Goal: Information Seeking & Learning: Learn about a topic

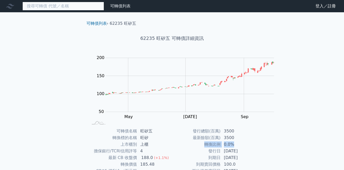
click at [62, 7] on input at bounding box center [63, 6] width 82 height 9
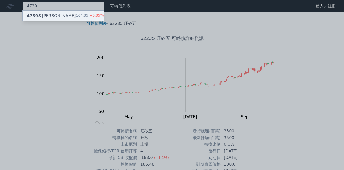
type input "4739"
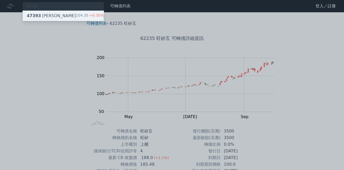
click at [59, 12] on div "47393 康普三 104.35 +0.35%" at bounding box center [63, 16] width 81 height 10
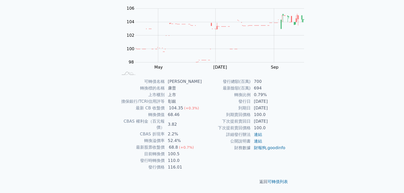
scroll to position [69, 0]
drag, startPoint x: 222, startPoint y: 127, endPoint x: 223, endPoint y: 108, distance: 18.9
click at [202, 108] on tbody "可轉債名稱 康普三 轉換標的名稱 康普 上市櫃別 上市 擔保銀行/TCRI信用評等 彰銀 最新 CB 收盤價 104.35 (+0.3%) 轉換價值 68.4…" at bounding box center [160, 124] width 84 height 92
click at [202, 131] on td "2.2%" at bounding box center [183, 134] width 37 height 7
drag, startPoint x: 224, startPoint y: 109, endPoint x: 231, endPoint y: 124, distance: 16.8
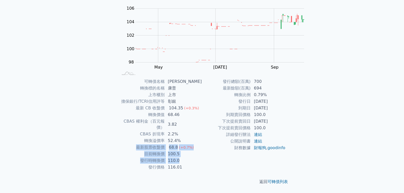
click at [202, 124] on tbody "可轉債名稱 康普三 轉換標的名稱 康普 上市櫃別 上市 擔保銀行/TCRI信用評等 彰銀 最新 CB 收盤價 104.35 (+0.3%) 轉換價值 68.4…" at bounding box center [160, 124] width 84 height 92
click at [202, 157] on td "110.0" at bounding box center [183, 160] width 37 height 7
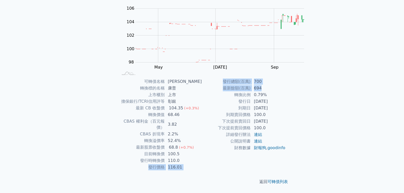
drag, startPoint x: 234, startPoint y: 144, endPoint x: 231, endPoint y: 124, distance: 19.6
click at [231, 124] on div "可轉債名稱 康普三 轉換標的名稱 康普 上市櫃別 上市 擔保銀行/TCRI信用評等 彰銀 最新 CB 收盤價 104.35 (+0.3%) 轉換價值 68.4…" at bounding box center [202, 124] width 180 height 92
click at [202, 157] on td "110.0" at bounding box center [183, 160] width 37 height 7
drag, startPoint x: 236, startPoint y: 161, endPoint x: 239, endPoint y: 128, distance: 33.3
click at [239, 130] on div "可轉債名稱 康普三 轉換標的名稱 康普 上市櫃別 上市 擔保銀行/TCRI信用評等 彰銀 最新 CB 收盤價 104.35 (+0.3%) 轉換價值 68.4…" at bounding box center [202, 124] width 180 height 92
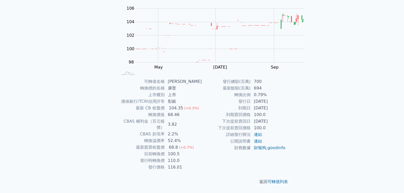
click at [202, 157] on td "110.0" at bounding box center [183, 160] width 37 height 7
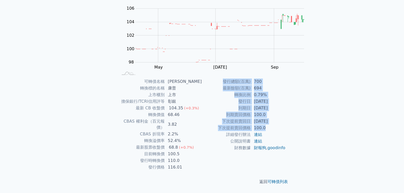
drag, startPoint x: 238, startPoint y: 141, endPoint x: 255, endPoint y: 175, distance: 38.0
click at [255, 169] on div "可轉債名稱 康普三 轉換標的名稱 康普 上市櫃別 上市 擔保銀行/TCRI信用評等 彰銀 最新 CB 收盤價 104.35 (+0.3%) 轉換價值 68.4…" at bounding box center [202, 124] width 180 height 92
click at [256, 125] on td "[DATE]" at bounding box center [268, 121] width 35 height 7
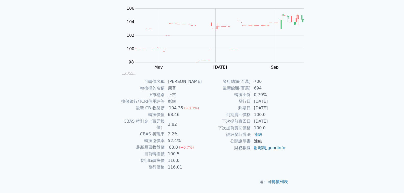
click at [254, 144] on link "連結" at bounding box center [258, 141] width 8 height 5
drag, startPoint x: 226, startPoint y: 128, endPoint x: 197, endPoint y: 130, distance: 28.6
click at [202, 105] on tr "發行日 [DATE]" at bounding box center [244, 101] width 84 height 7
click at [202, 105] on td "發行日" at bounding box center [226, 101] width 49 height 7
drag, startPoint x: 193, startPoint y: 130, endPoint x: 230, endPoint y: 129, distance: 37.5
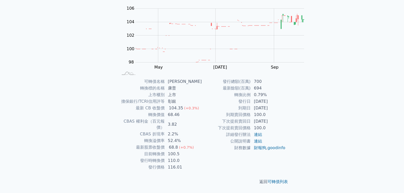
click at [230, 105] on tr "發行日 [DATE]" at bounding box center [244, 101] width 84 height 7
click at [251, 105] on td "[DATE]" at bounding box center [268, 101] width 35 height 7
drag, startPoint x: 235, startPoint y: 127, endPoint x: 189, endPoint y: 128, distance: 45.7
click at [202, 105] on tr "發行日 [DATE]" at bounding box center [244, 101] width 84 height 7
drag, startPoint x: 224, startPoint y: 71, endPoint x: 144, endPoint y: 71, distance: 80.1
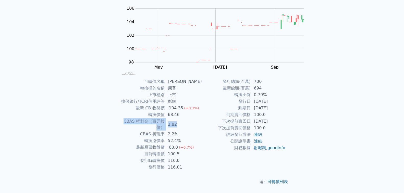
click at [144, 118] on tr "CBAS 權利金（百元報價） 3.82" at bounding box center [160, 124] width 84 height 13
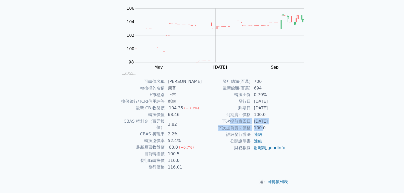
drag, startPoint x: 212, startPoint y: 169, endPoint x: 183, endPoint y: 164, distance: 29.7
click at [202, 151] on tbody "發行總額(百萬) 700 最新餘額(百萬) 694 轉換比例 0.79% 發行日 [DATE] 到期日 [DATE] 到期賣回價格 100.0 下次提前賣回日…" at bounding box center [244, 114] width 84 height 73
click at [202, 125] on td "下次提前賣回日" at bounding box center [226, 121] width 49 height 7
drag, startPoint x: 183, startPoint y: 164, endPoint x: 237, endPoint y: 169, distance: 54.3
click at [237, 151] on tbody "發行總額(百萬) 700 最新餘額(百萬) 694 轉換比例 0.79% 發行日 [DATE] 到期日 [DATE] 到期賣回價格 100.0 下次提前賣回日…" at bounding box center [244, 114] width 84 height 73
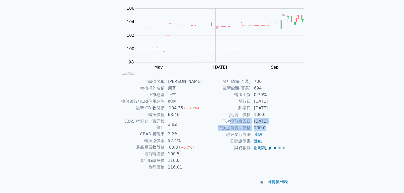
click at [251, 131] on td "100.0" at bounding box center [268, 128] width 35 height 7
drag, startPoint x: 240, startPoint y: 168, endPoint x: 171, endPoint y: 163, distance: 68.6
click at [202, 151] on tbody "發行總額(百萬) 700 最新餘額(百萬) 694 轉換比例 0.79% 發行日 [DATE] 到期日 [DATE] 到期賣回價格 100.0 下次提前賣回日…" at bounding box center [244, 114] width 84 height 73
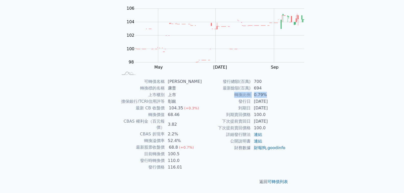
drag, startPoint x: 189, startPoint y: 137, endPoint x: 236, endPoint y: 139, distance: 46.9
click at [236, 98] on tr "轉換比例 0.79%" at bounding box center [244, 95] width 84 height 7
click at [251, 98] on td "0.79%" at bounding box center [268, 95] width 35 height 7
drag, startPoint x: 236, startPoint y: 139, endPoint x: 185, endPoint y: 139, distance: 50.8
click at [202, 98] on tr "轉換比例 0.79%" at bounding box center [244, 95] width 84 height 7
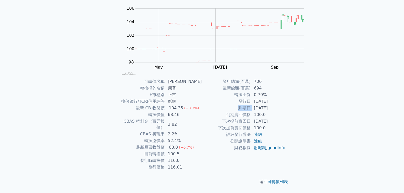
drag, startPoint x: 190, startPoint y: 151, endPoint x: 233, endPoint y: 151, distance: 43.1
click at [223, 111] on tr "到期日 [DATE]" at bounding box center [244, 108] width 84 height 7
